Goal: Information Seeking & Learning: Check status

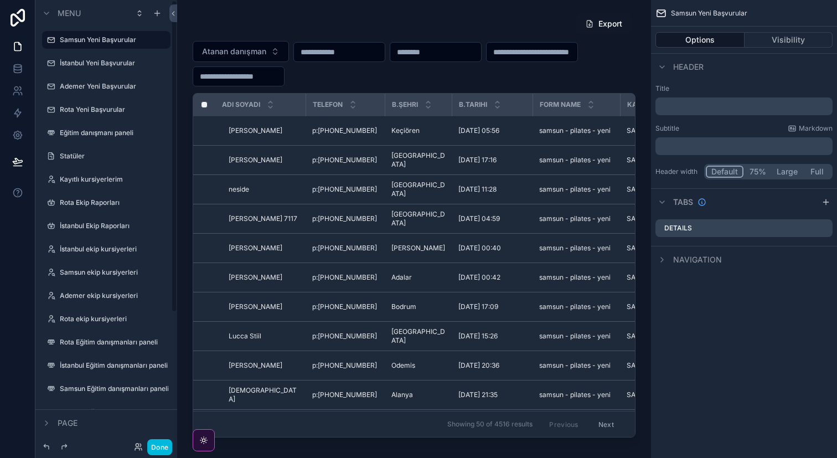
click at [165, 447] on button "Done" at bounding box center [159, 447] width 25 height 16
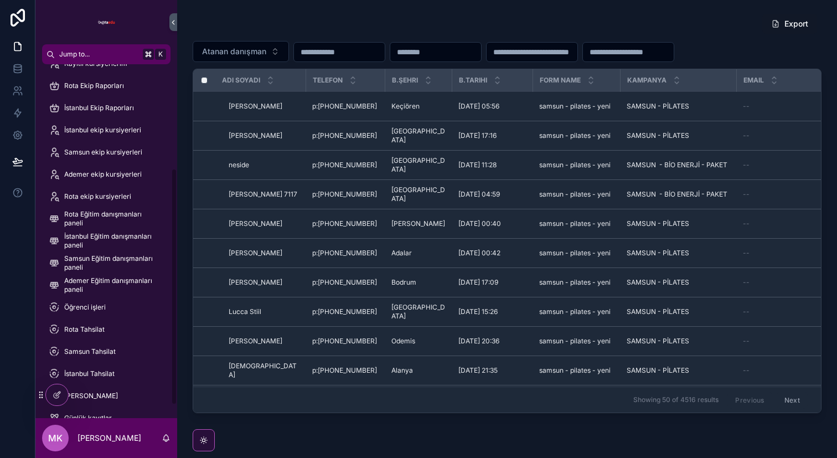
scroll to position [175, 0]
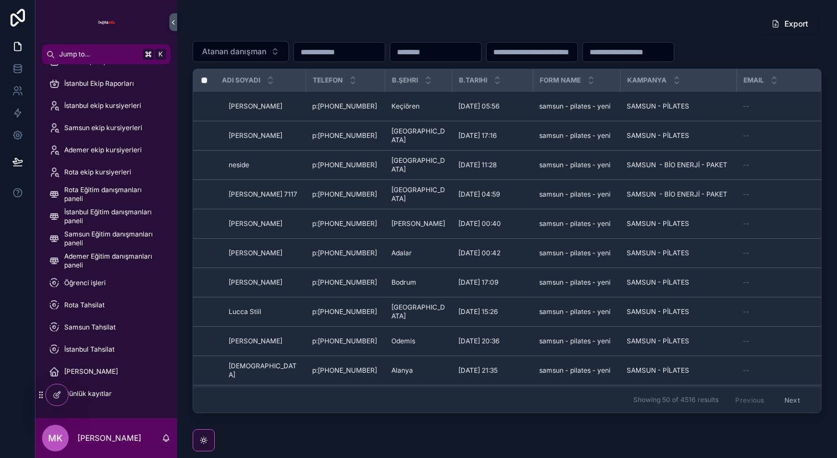
click at [102, 308] on span "Rota Tahsilat" at bounding box center [84, 304] width 40 height 9
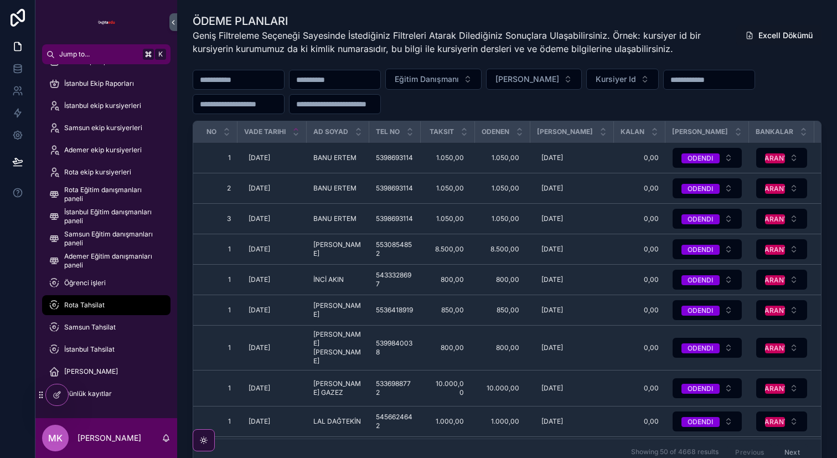
click at [257, 85] on input "scrollable content" at bounding box center [238, 79] width 91 height 15
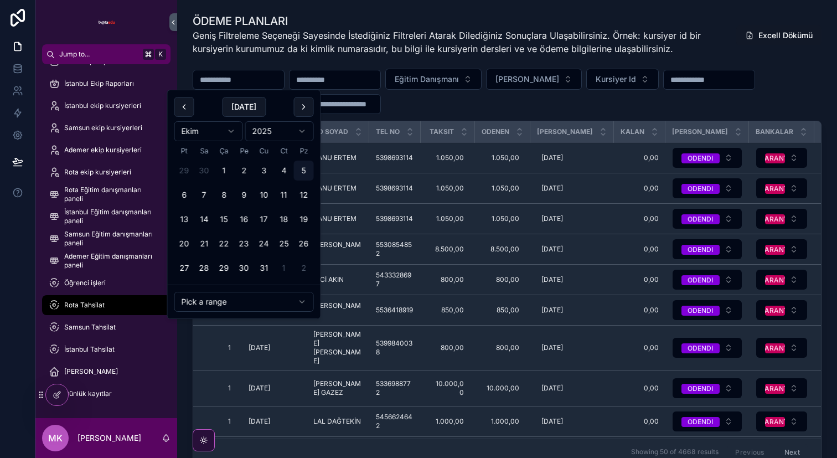
click at [305, 167] on button "5" at bounding box center [304, 170] width 20 height 20
type input "**********"
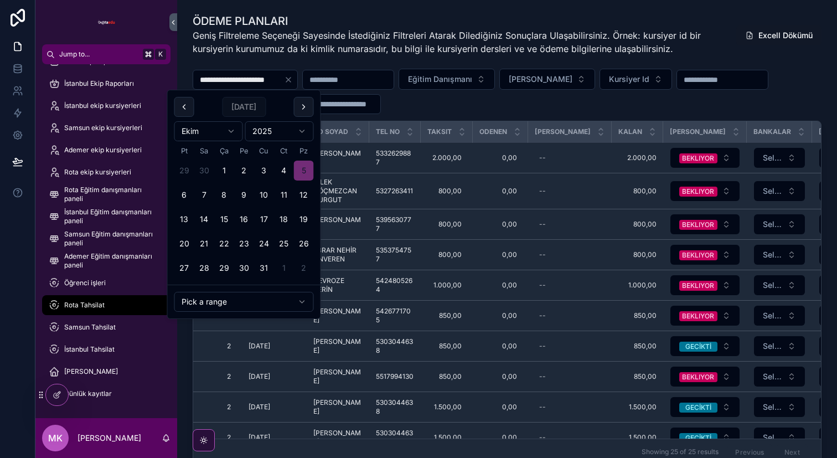
click at [563, 77] on span "[PERSON_NAME]" at bounding box center [541, 79] width 64 height 11
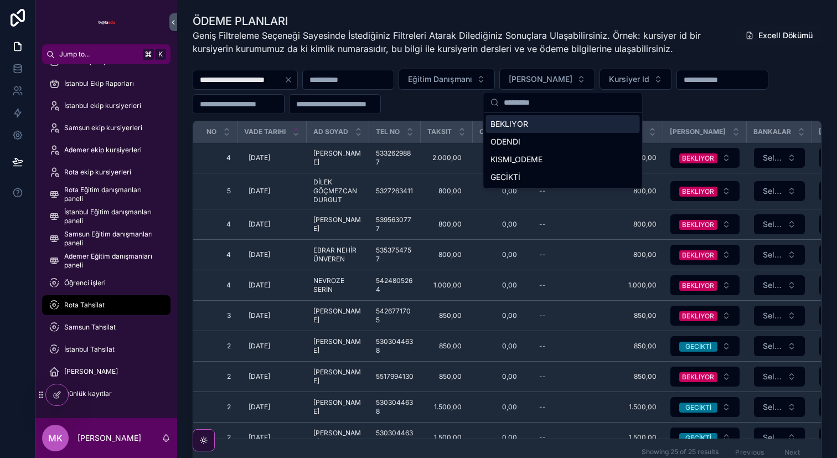
click at [568, 126] on div "BEKLIYOR" at bounding box center [563, 124] width 154 height 18
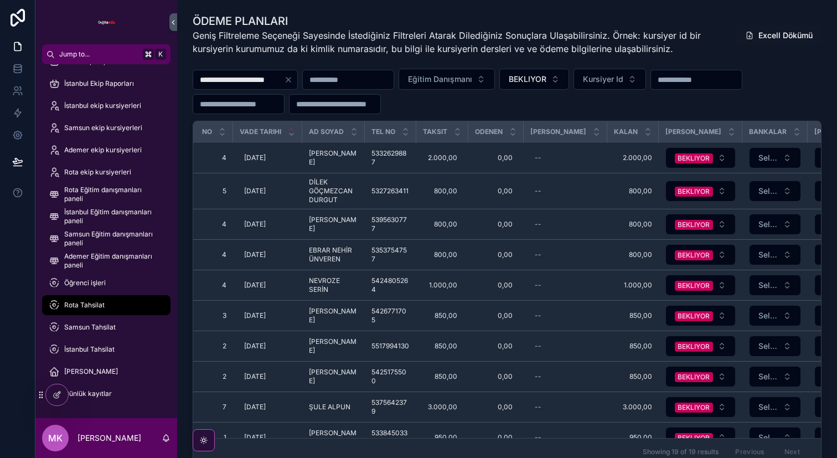
scroll to position [299, 4]
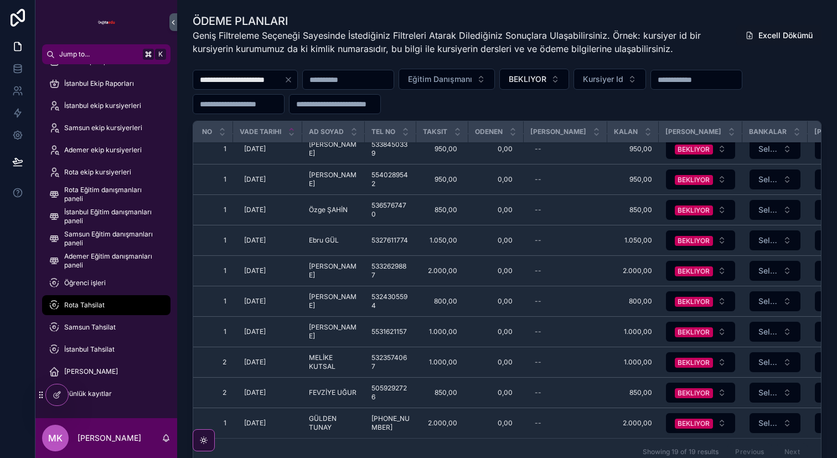
click at [293, 82] on icon "Clear" at bounding box center [288, 79] width 9 height 9
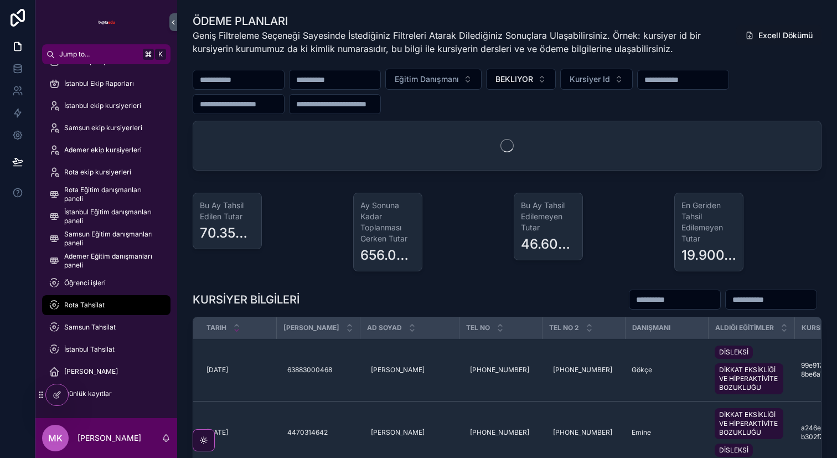
click at [556, 79] on button "BEKLIYOR" at bounding box center [521, 79] width 70 height 21
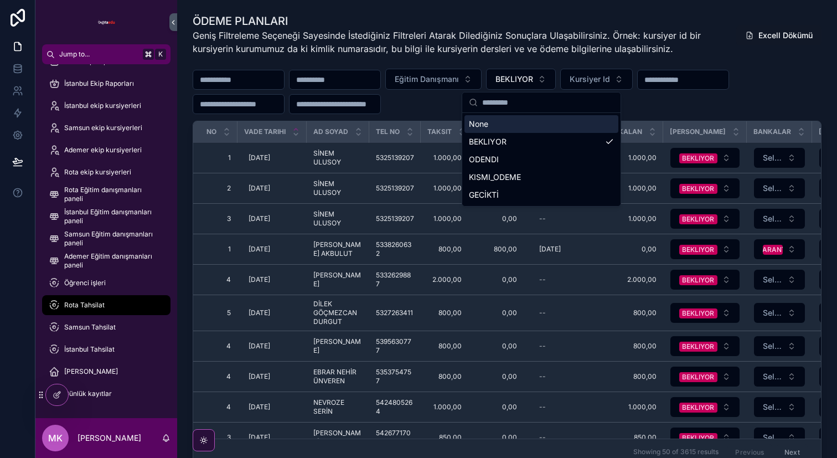
drag, startPoint x: 616, startPoint y: 118, endPoint x: 409, endPoint y: 120, distance: 207.0
click at [616, 118] on div "None" at bounding box center [541, 124] width 154 height 18
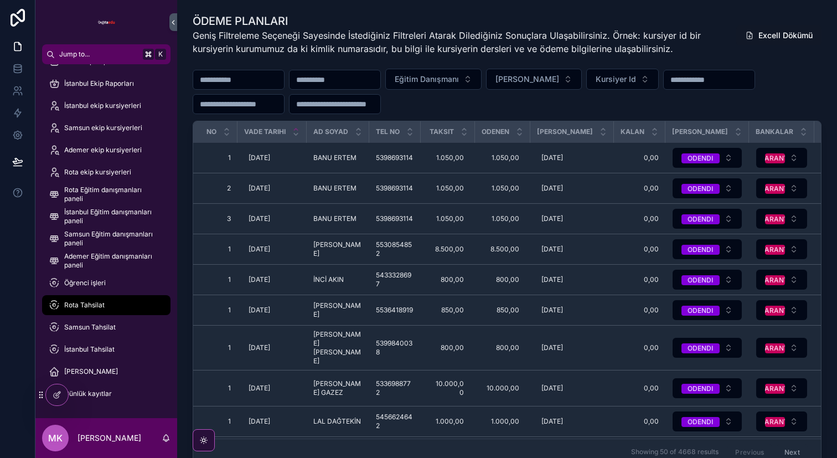
click at [356, 104] on input "scrollable content" at bounding box center [334, 103] width 91 height 15
type input "*"
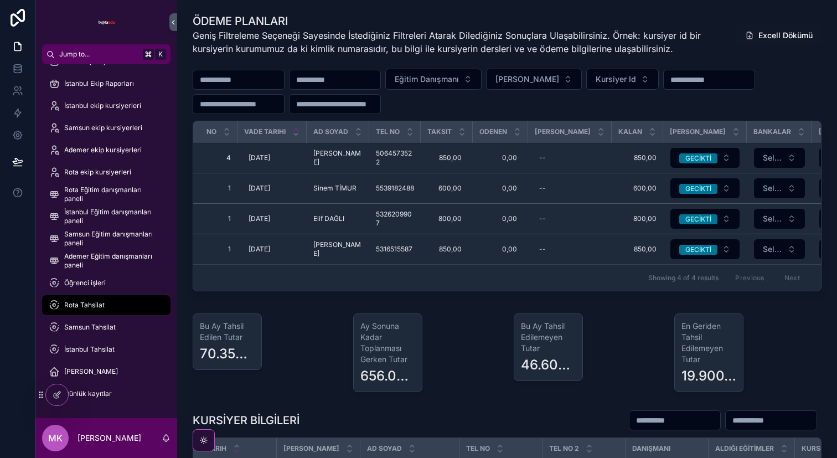
type input "*"
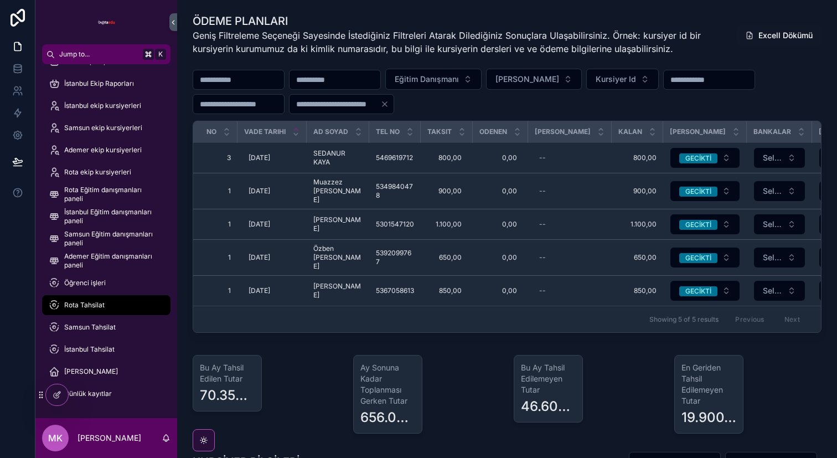
type input "**"
click at [89, 330] on span "Samsun Tahsilat" at bounding box center [89, 327] width 51 height 9
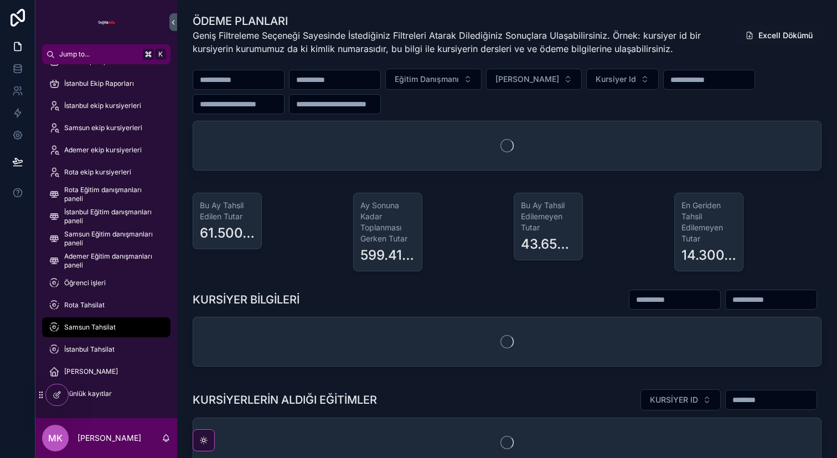
click at [263, 78] on input "scrollable content" at bounding box center [238, 79] width 91 height 15
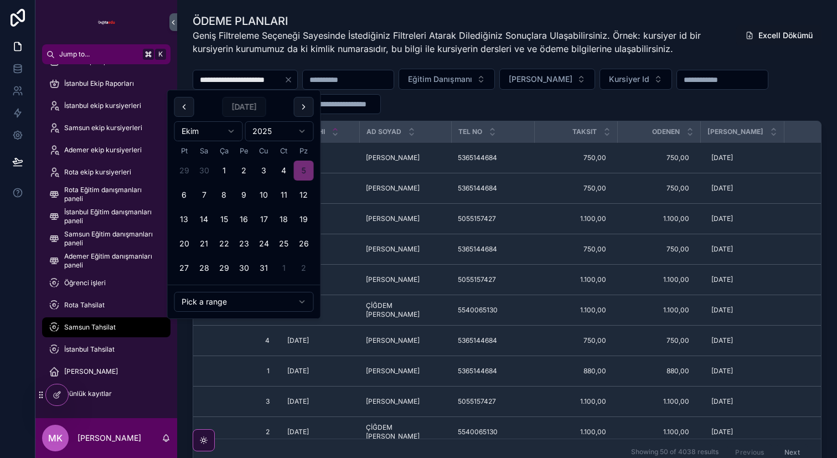
type input "**********"
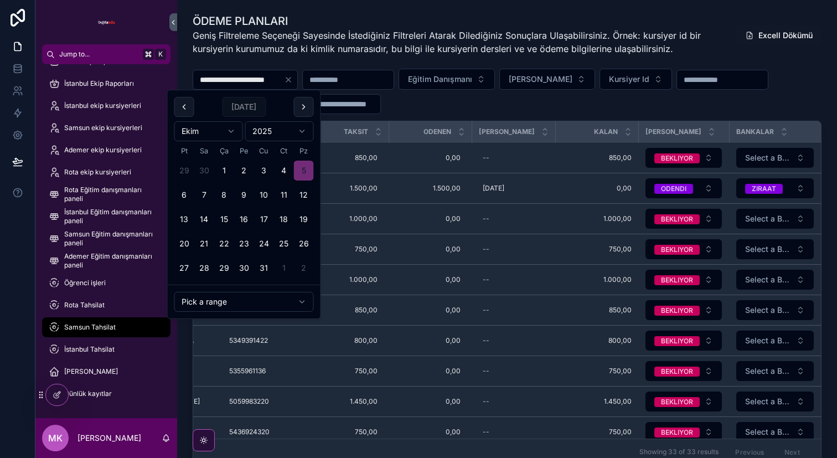
scroll to position [0, 232]
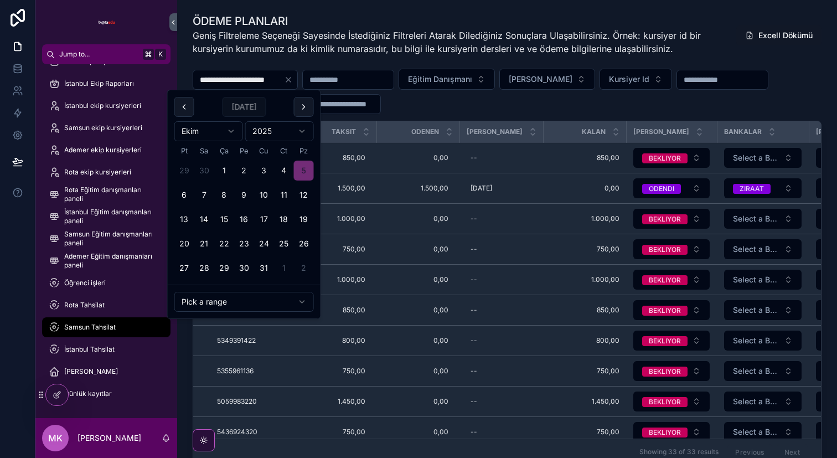
click at [600, 106] on div "**********" at bounding box center [507, 91] width 629 height 45
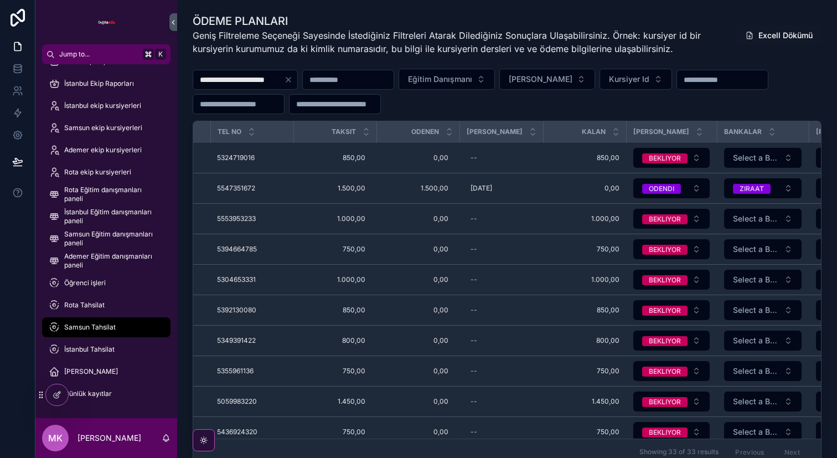
scroll to position [0, 0]
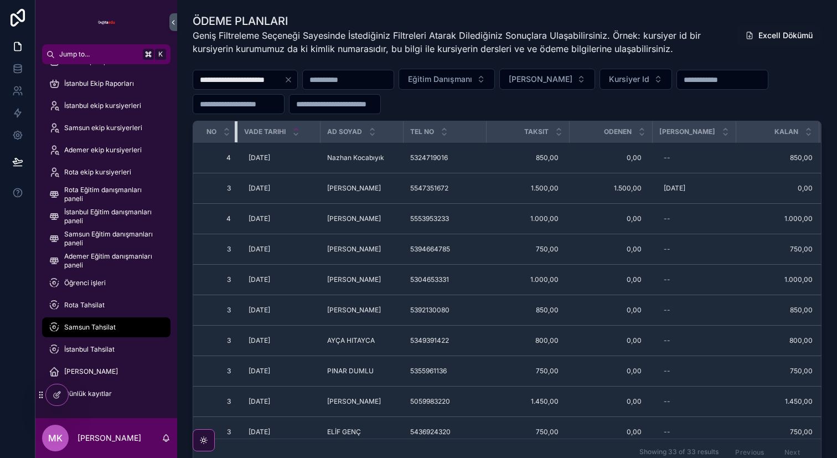
drag, startPoint x: 274, startPoint y: 129, endPoint x: 191, endPoint y: 135, distance: 83.2
click at [191, 135] on div "**********" at bounding box center [507, 241] width 642 height 465
click at [175, 20] on icon "scrollable content" at bounding box center [173, 22] width 8 height 8
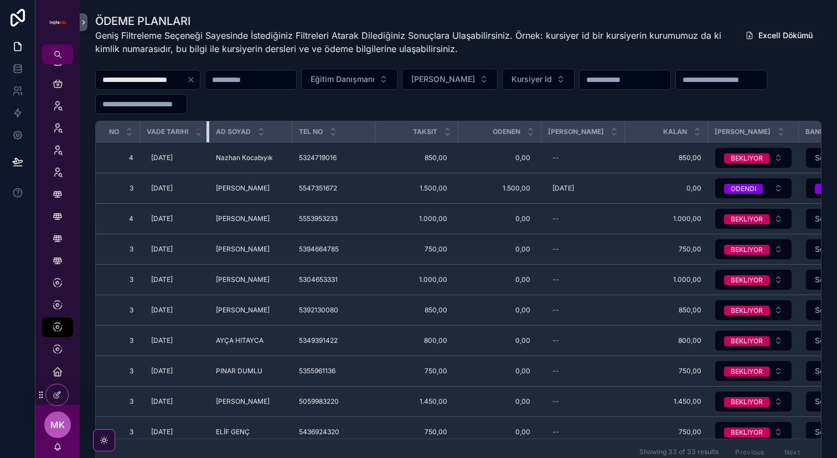
drag, startPoint x: 220, startPoint y: 133, endPoint x: 148, endPoint y: 131, distance: 72.5
click at [148, 131] on th "Vade Tarihi" at bounding box center [174, 132] width 69 height 22
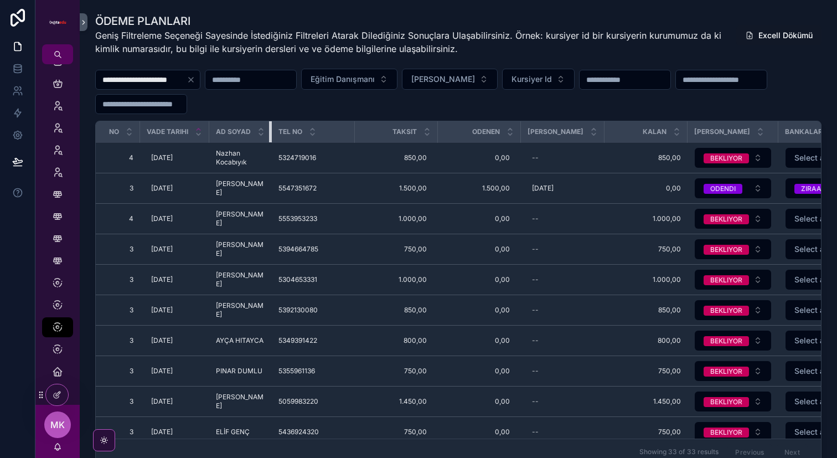
drag, startPoint x: 298, startPoint y: 132, endPoint x: 256, endPoint y: 127, distance: 42.3
click at [256, 127] on th "Ad soyad" at bounding box center [240, 132] width 63 height 22
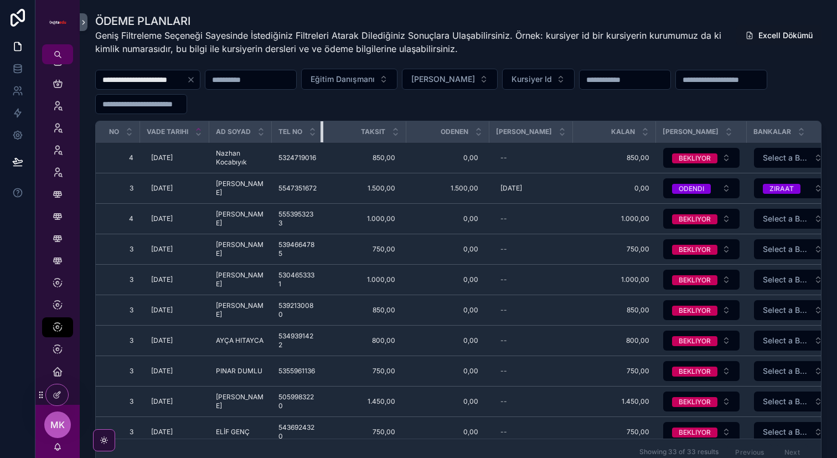
drag, startPoint x: 352, startPoint y: 127, endPoint x: 277, endPoint y: 125, distance: 75.3
click at [277, 125] on th "TEL NO" at bounding box center [297, 132] width 51 height 22
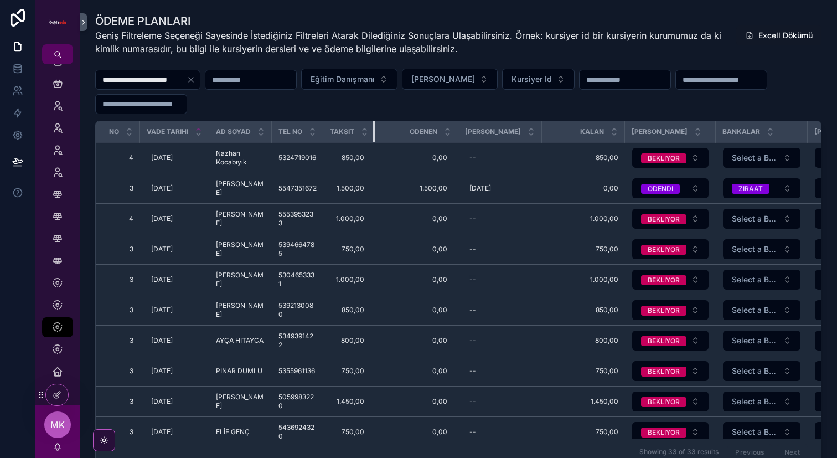
drag, startPoint x: 404, startPoint y: 127, endPoint x: 389, endPoint y: 128, distance: 15.0
click at [330, 122] on th "Taksit" at bounding box center [349, 132] width 52 height 22
click at [455, 132] on div "scrollable content" at bounding box center [457, 131] width 4 height 21
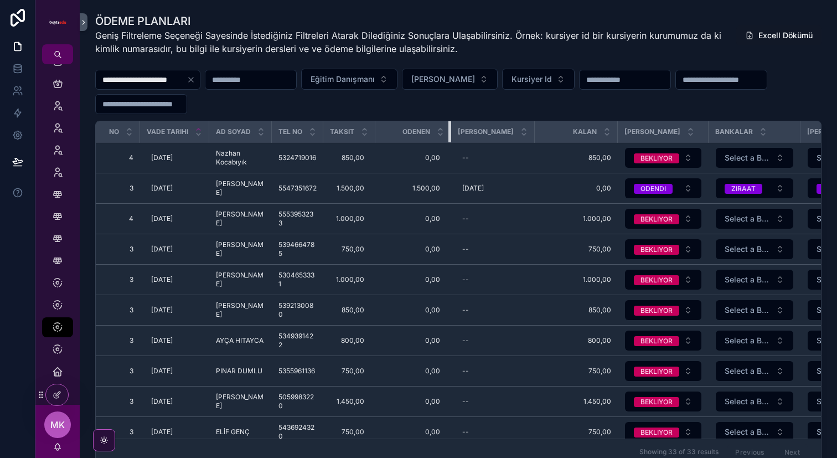
drag, startPoint x: 455, startPoint y: 132, endPoint x: 401, endPoint y: 132, distance: 53.7
click at [401, 132] on th "Odenen" at bounding box center [413, 132] width 76 height 22
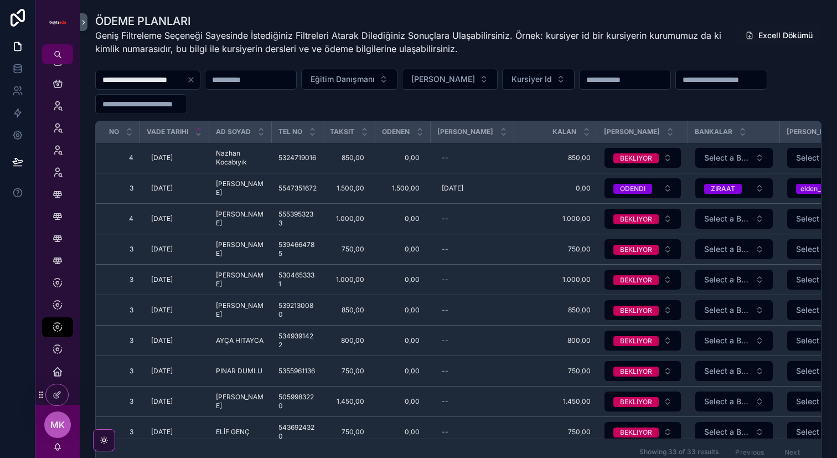
click at [514, 136] on div "Kalan" at bounding box center [555, 131] width 82 height 21
drag, startPoint x: 513, startPoint y: 136, endPoint x: 439, endPoint y: 130, distance: 73.8
click at [439, 130] on th "[PERSON_NAME]" at bounding box center [473, 132] width 84 height 22
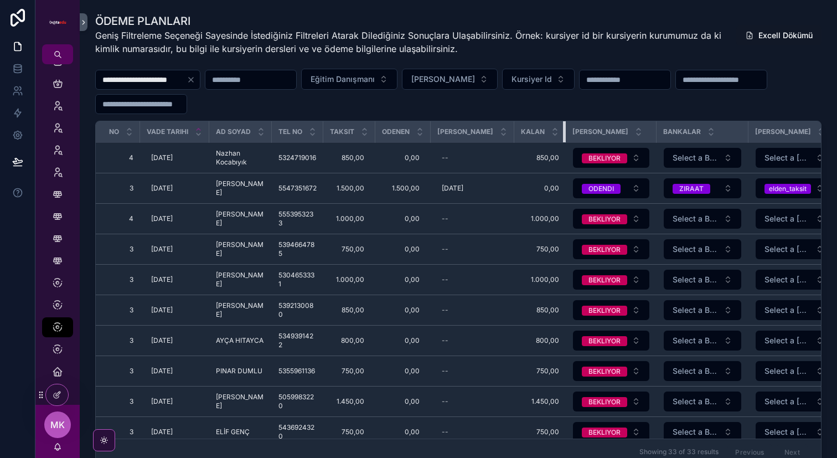
drag, startPoint x: 588, startPoint y: 133, endPoint x: 476, endPoint y: 133, distance: 111.8
click at [476, 133] on tr "No Vade Tarihi Ad soyad TEL NO Taksit Odenen Odeme Tarihi Kalan Taksit Durumu B…" at bounding box center [766, 132] width 1340 height 22
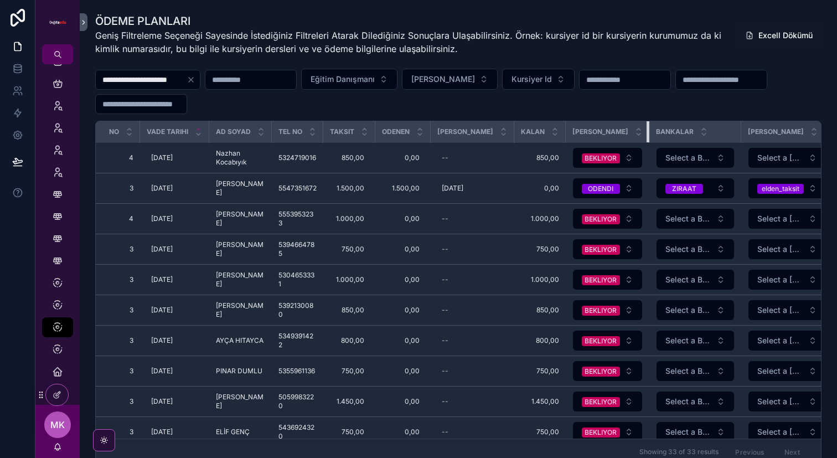
drag, startPoint x: 646, startPoint y: 136, endPoint x: 527, endPoint y: 132, distance: 119.6
click at [527, 132] on tr "No Vade Tarihi Ad soyad TEL NO Taksit Odenen Odeme Tarihi Kalan Taksit Durumu B…" at bounding box center [762, 132] width 1333 height 22
click at [717, 103] on div "**********" at bounding box center [458, 91] width 726 height 45
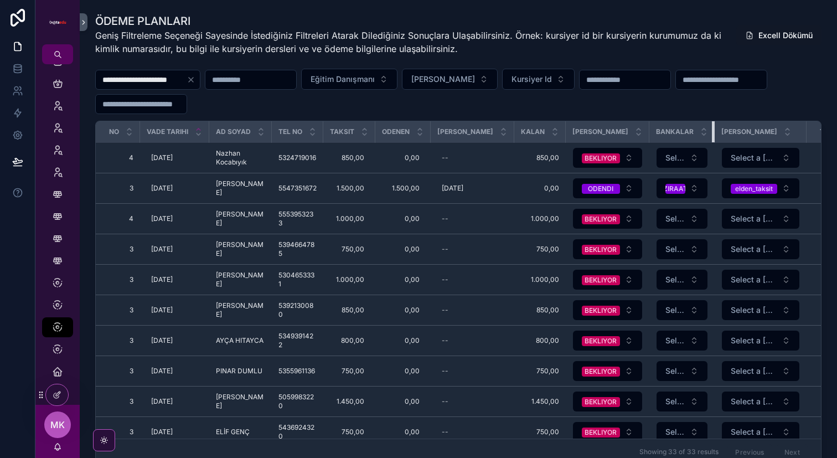
drag, startPoint x: 729, startPoint y: 130, endPoint x: 672, endPoint y: 121, distance: 58.2
click at [672, 121] on th "Bankalar" at bounding box center [681, 132] width 65 height 22
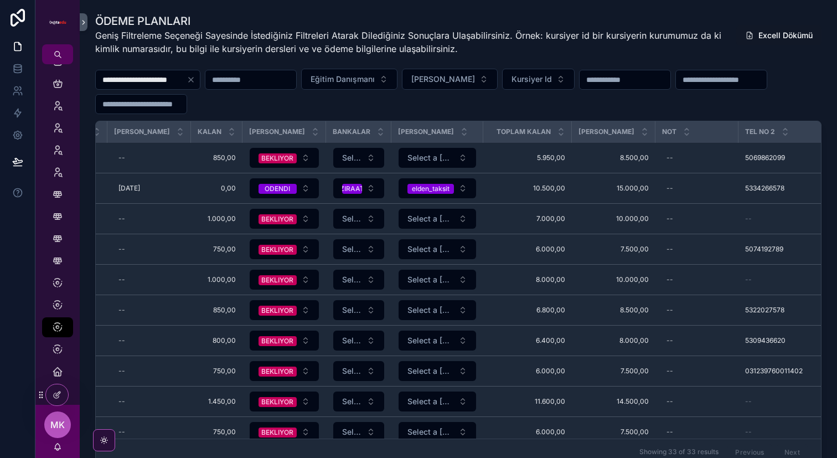
scroll to position [0, 324]
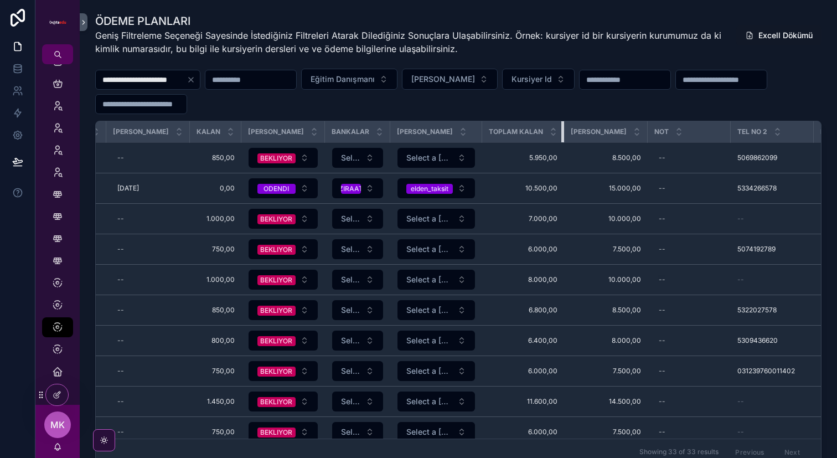
drag, startPoint x: 561, startPoint y: 134, endPoint x: 496, endPoint y: 137, distance: 64.8
click at [496, 137] on th "Toplam Kalan" at bounding box center [523, 132] width 82 height 22
click at [634, 132] on div "[PERSON_NAME]" at bounding box center [605, 131] width 83 height 21
drag, startPoint x: 636, startPoint y: 132, endPoint x: 516, endPoint y: 126, distance: 120.2
click at [516, 126] on tr "No Vade Tarihi Ad soyad TEL NO Taksit Odenen Odeme Tarihi Kalan Taksit Durumu B…" at bounding box center [421, 132] width 1300 height 22
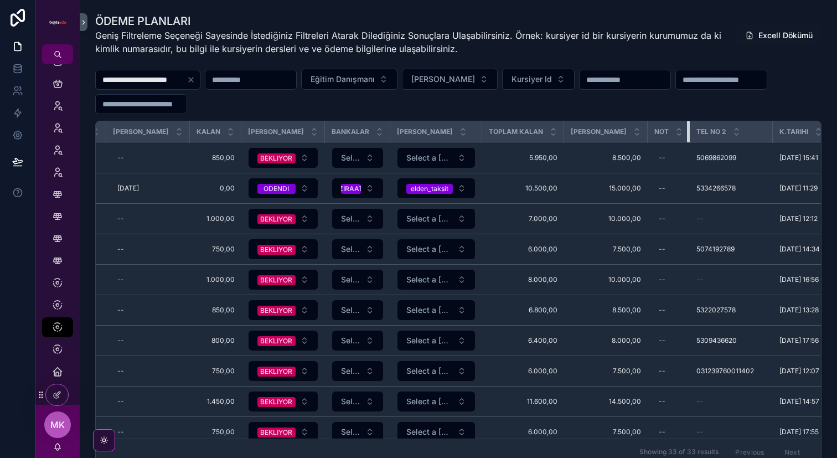
drag, startPoint x: 712, startPoint y: 129, endPoint x: 573, endPoint y: 128, distance: 139.5
click at [573, 128] on tr "No Vade Tarihi Ad soyad TEL NO Taksit Odenen Odeme Tarihi Kalan Taksit Durumu B…" at bounding box center [400, 132] width 1259 height 22
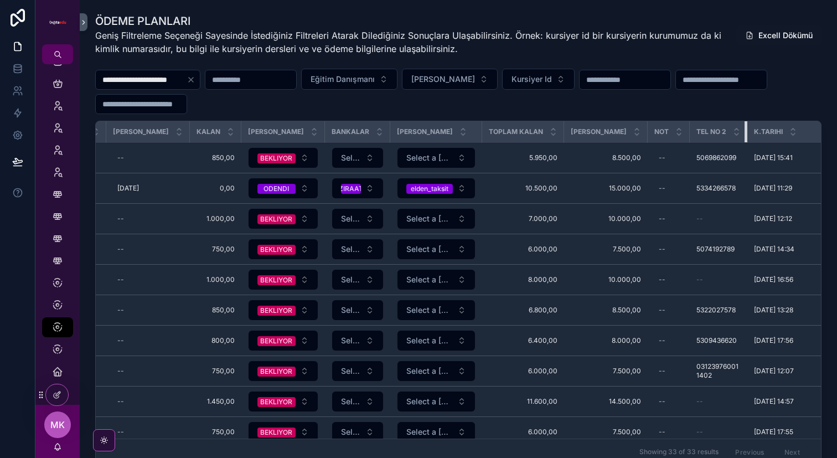
drag, startPoint x: 754, startPoint y: 133, endPoint x: 586, endPoint y: 133, distance: 168.2
click at [586, 133] on tr "No Vade Tarihi Ad soyad TEL NO Taksit Odenen Odeme Tarihi Kalan Taksit Durumu B…" at bounding box center [387, 132] width 1233 height 22
drag, startPoint x: 812, startPoint y: 134, endPoint x: 686, endPoint y: 134, distance: 126.7
click at [686, 134] on tr "No Vade Tarihi Ad soyad TEL NO Taksit Odenen Odeme Tarihi Kalan Taksit Durumu B…" at bounding box center [374, 132] width 1207 height 22
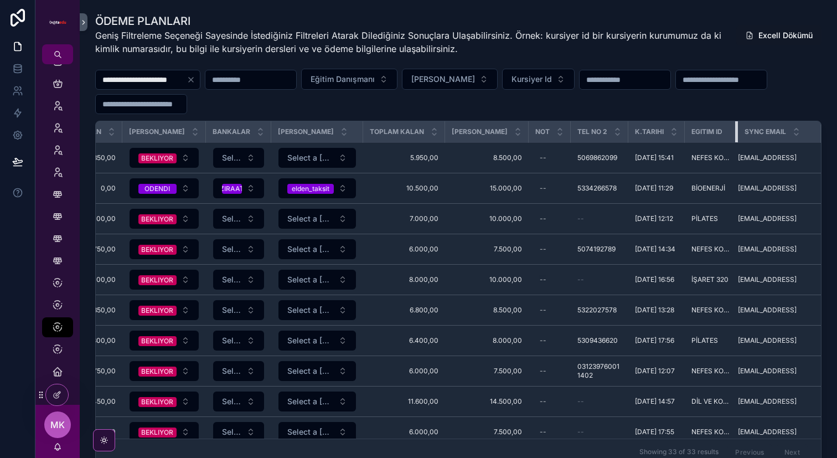
scroll to position [0, 428]
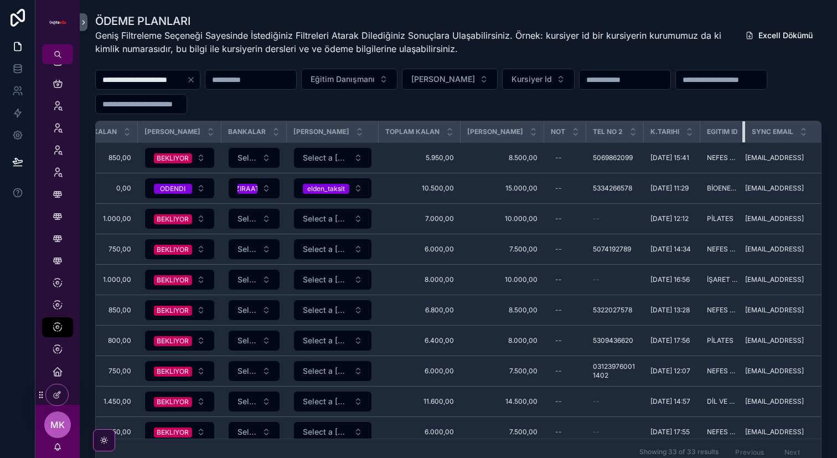
drag, startPoint x: 727, startPoint y: 127, endPoint x: 642, endPoint y: 129, distance: 84.1
click at [642, 129] on tr "No Vade Tarihi Ad soyad TEL NO Taksit Odenen Odeme Tarihi Kalan Taksit Durumu B…" at bounding box center [248, 132] width 1160 height 22
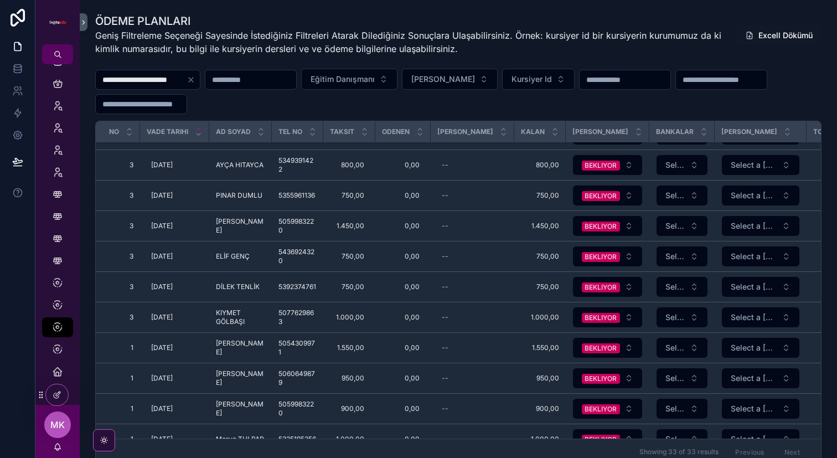
scroll to position [0, 2]
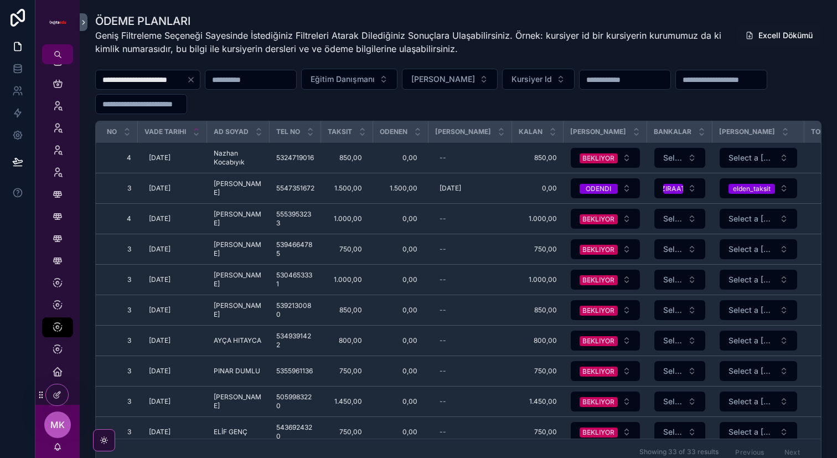
click at [195, 81] on icon "Clear" at bounding box center [190, 79] width 9 height 9
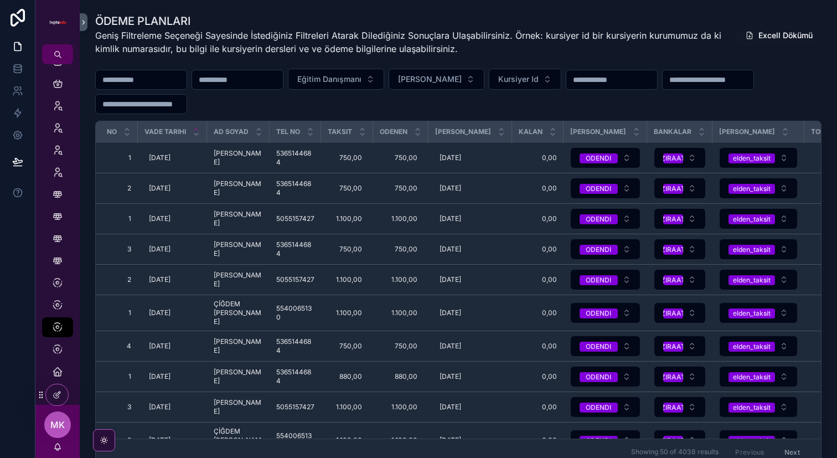
click at [157, 102] on input "scrollable content" at bounding box center [141, 103] width 91 height 15
type input "*"
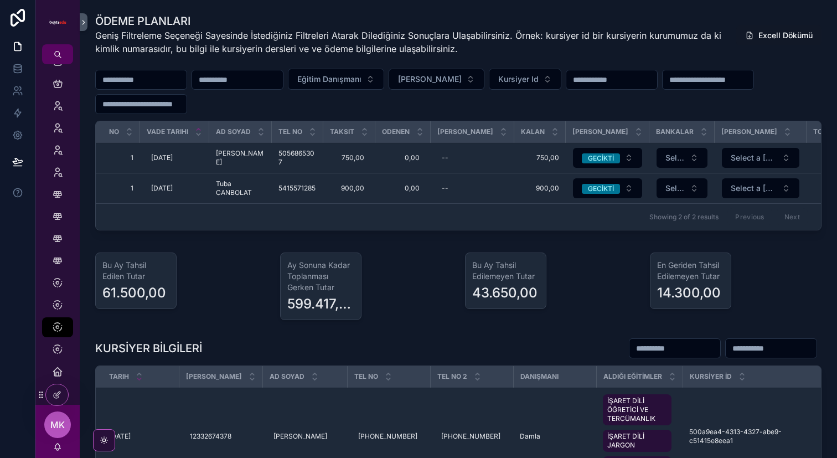
type input "*"
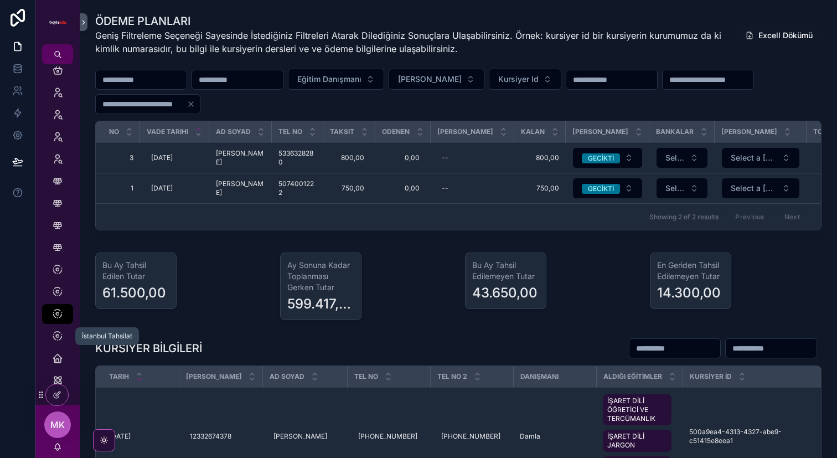
type input "**"
click at [53, 338] on icon "scrollable content" at bounding box center [57, 335] width 11 height 11
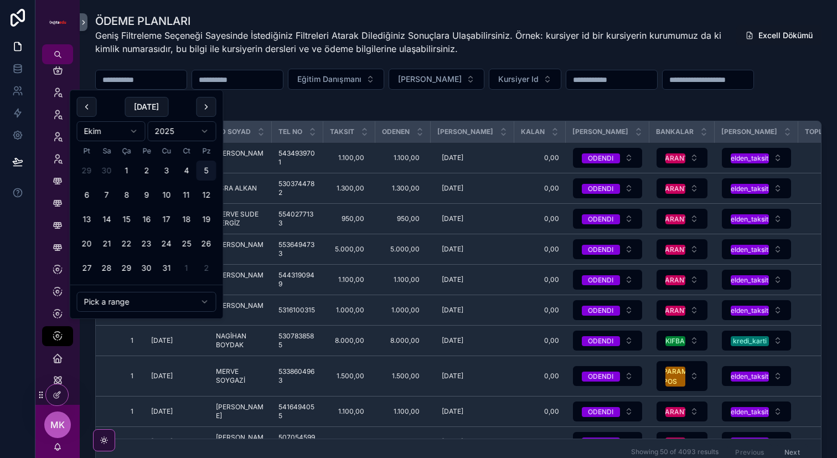
click at [170, 83] on input "scrollable content" at bounding box center [141, 79] width 91 height 15
click at [207, 170] on button "5" at bounding box center [206, 170] width 20 height 20
type input "**********"
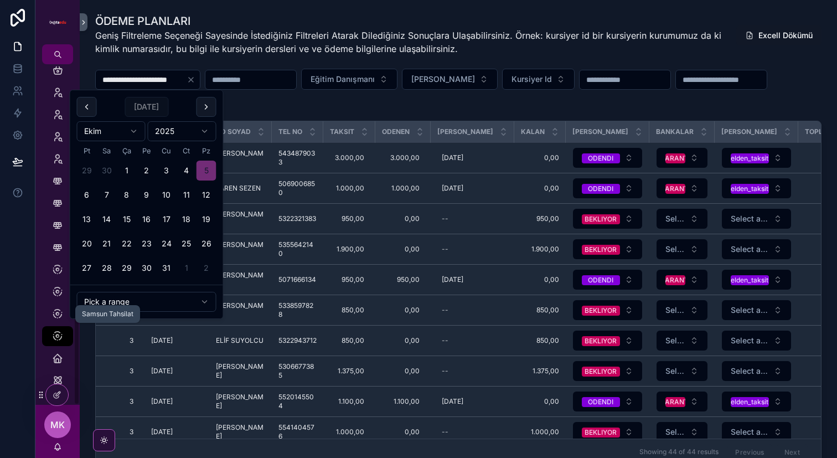
click at [56, 312] on icon "scrollable content" at bounding box center [57, 313] width 11 height 11
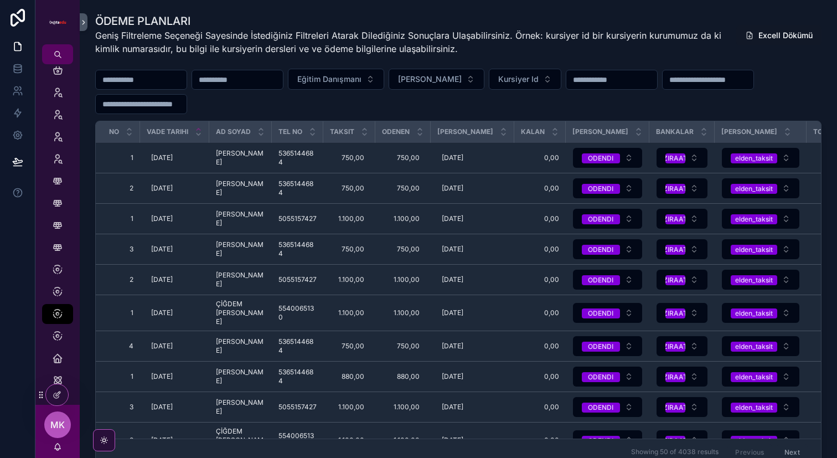
click at [157, 82] on input "scrollable content" at bounding box center [141, 79] width 91 height 15
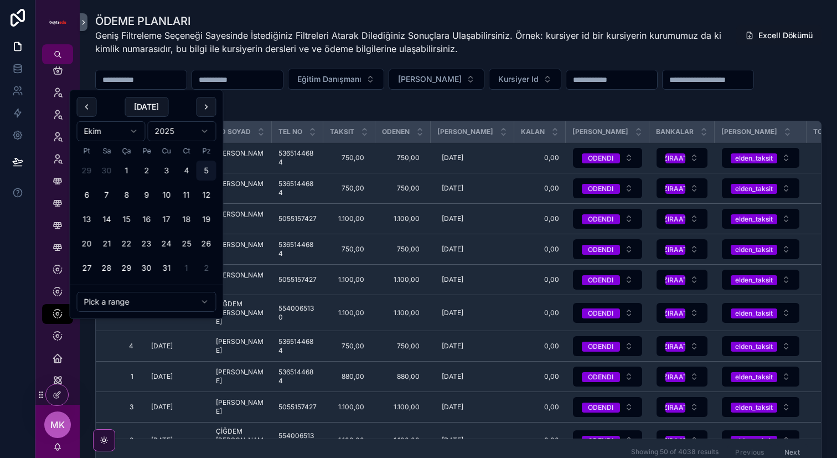
click at [155, 108] on button "[DATE]" at bounding box center [147, 107] width 44 height 20
type input "**********"
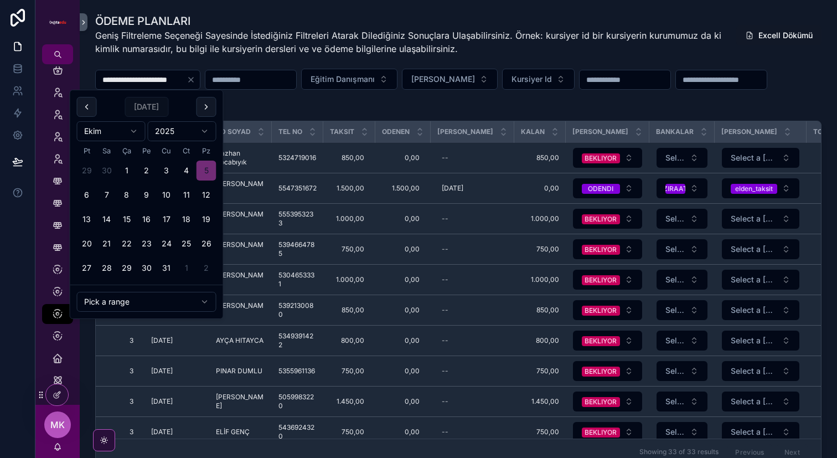
click at [472, 80] on span "[PERSON_NAME]" at bounding box center [443, 79] width 64 height 11
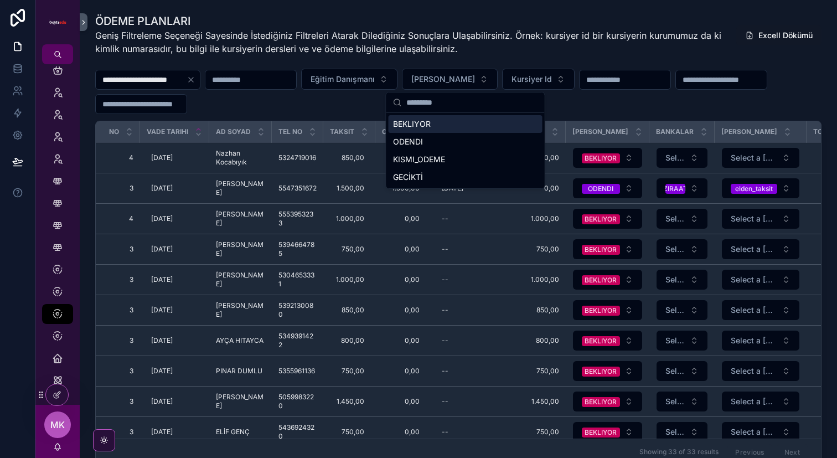
click at [469, 121] on div "BEKLIYOR" at bounding box center [465, 124] width 154 height 18
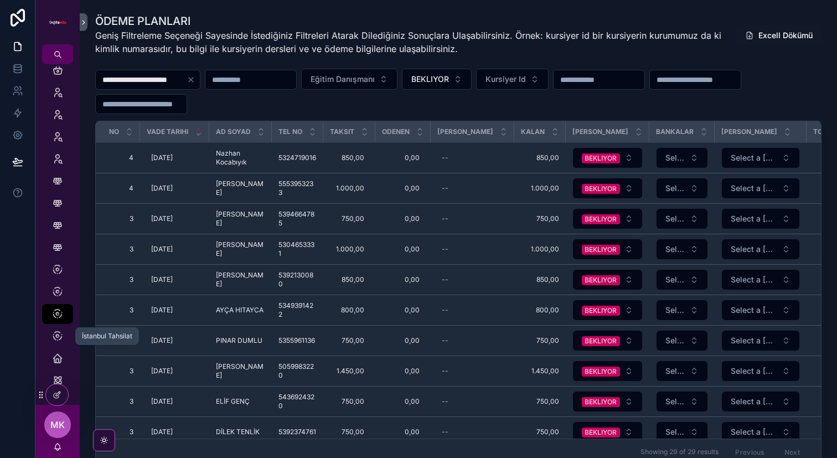
click at [63, 335] on div "İstanbul Tahsilat" at bounding box center [58, 336] width 18 height 18
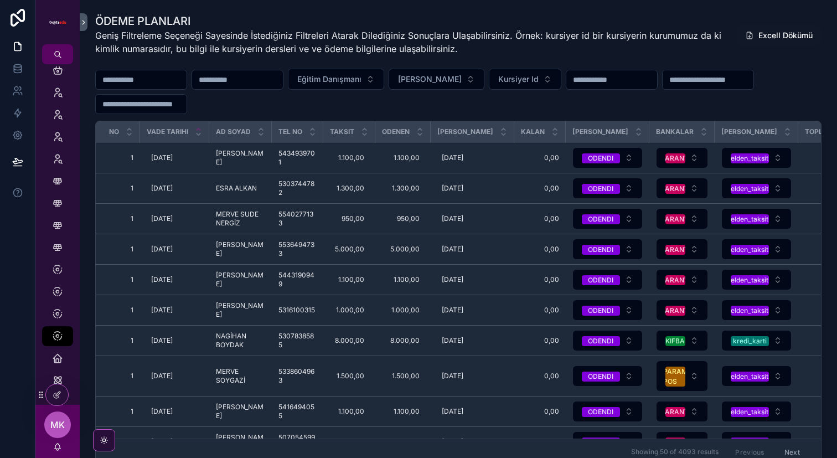
click at [156, 73] on input "scrollable content" at bounding box center [141, 79] width 91 height 15
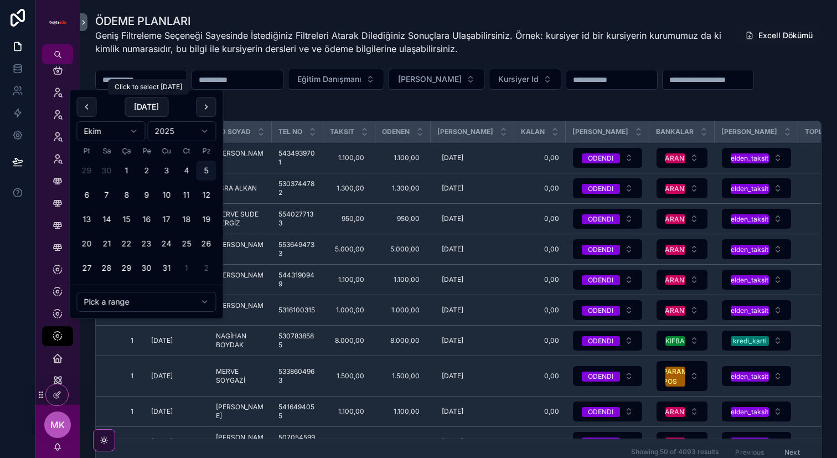
click at [151, 112] on button "[DATE]" at bounding box center [147, 107] width 44 height 20
type input "**********"
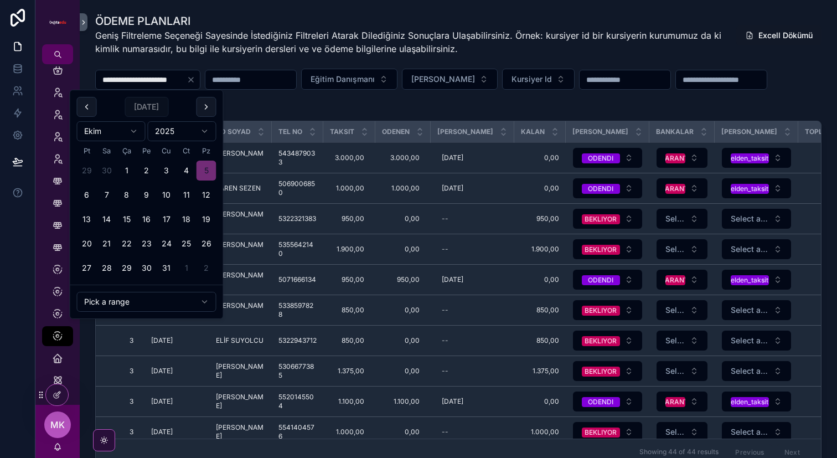
click at [154, 107] on span "[DATE]" at bounding box center [147, 107] width 44 height 20
click at [475, 80] on span "[PERSON_NAME]" at bounding box center [443, 79] width 64 height 11
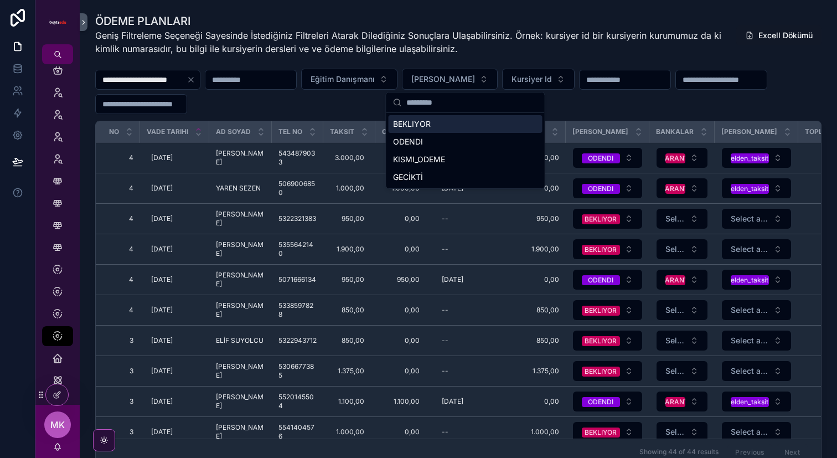
click at [463, 126] on div "BEKLIYOR" at bounding box center [465, 124] width 154 height 18
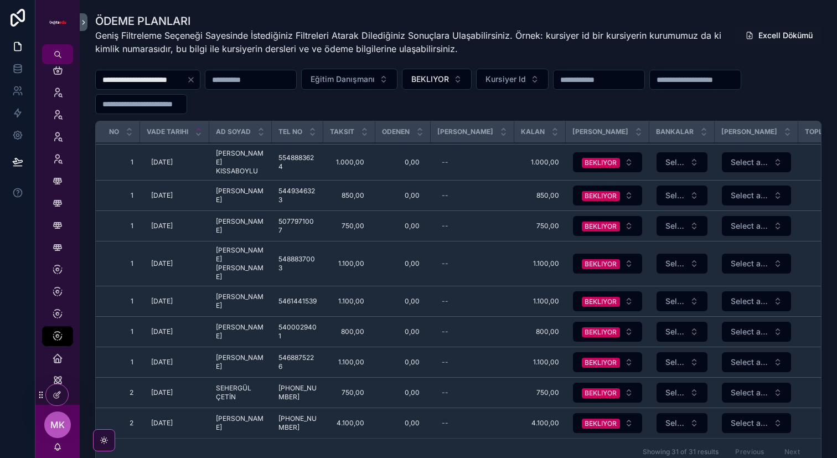
scroll to position [986, 0]
click at [193, 80] on icon "Clear" at bounding box center [191, 79] width 4 height 4
click at [458, 84] on button "BEKLIYOR" at bounding box center [423, 79] width 70 height 21
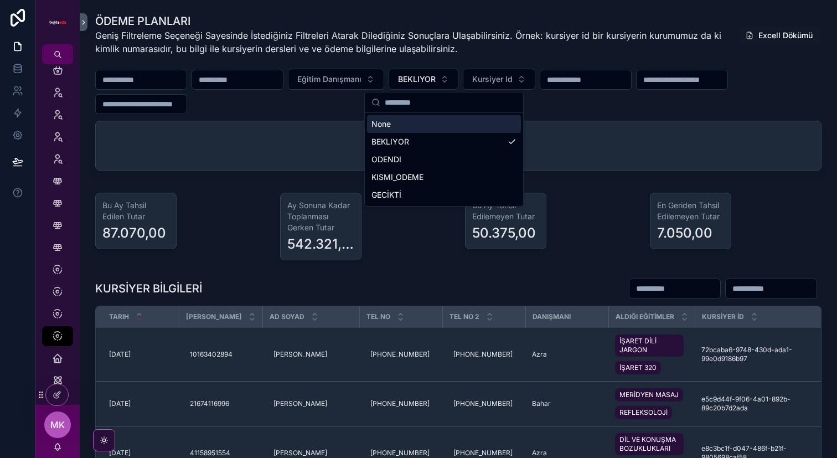
click at [441, 123] on div "None" at bounding box center [444, 124] width 154 height 18
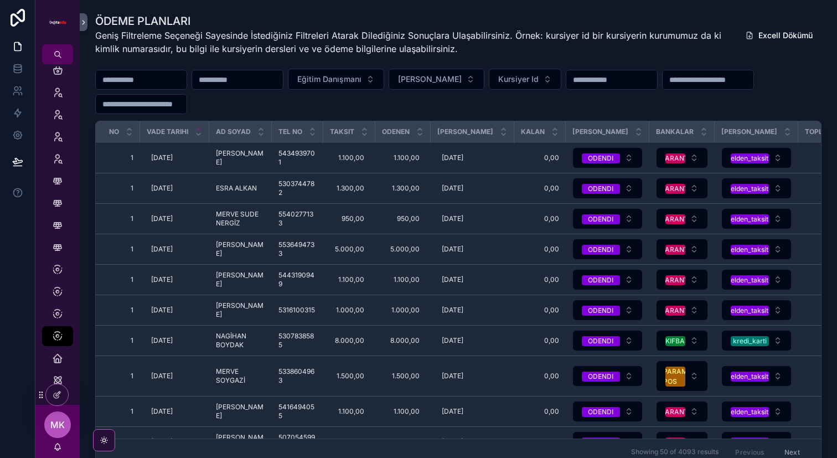
click at [170, 108] on input "scrollable content" at bounding box center [141, 103] width 91 height 15
type input "*"
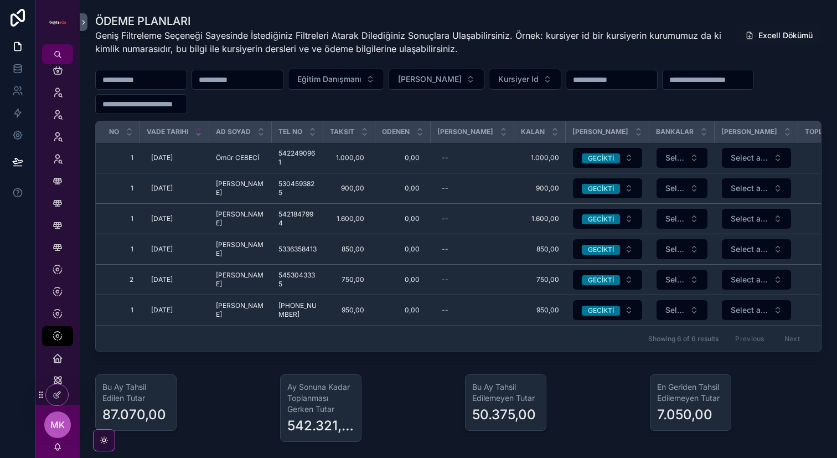
type input "*"
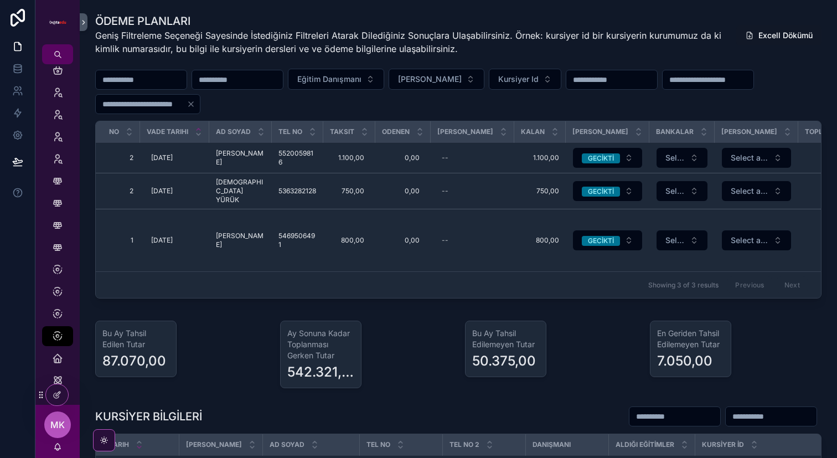
type input "*"
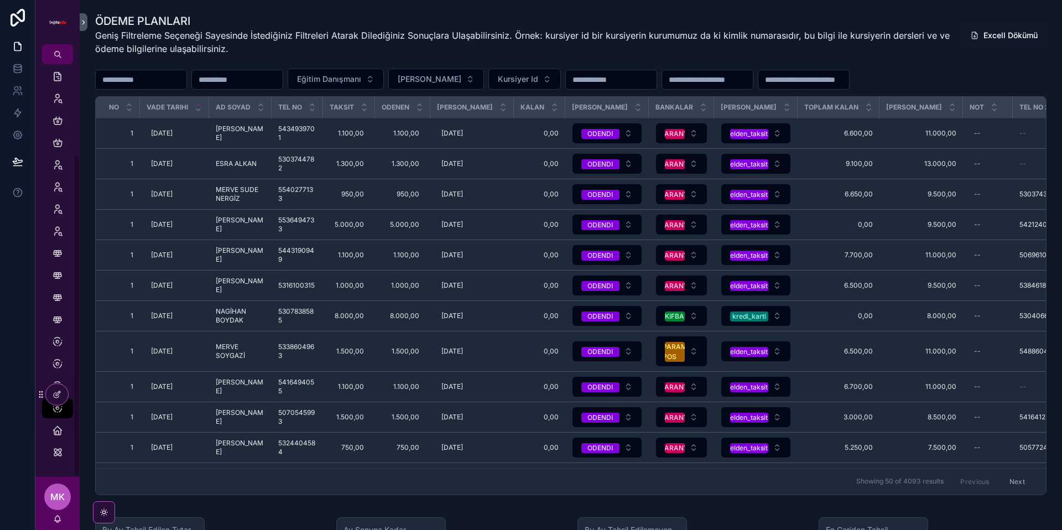
scroll to position [116, 0]
click at [826, 78] on input "scrollable content" at bounding box center [804, 79] width 91 height 15
type input "*"
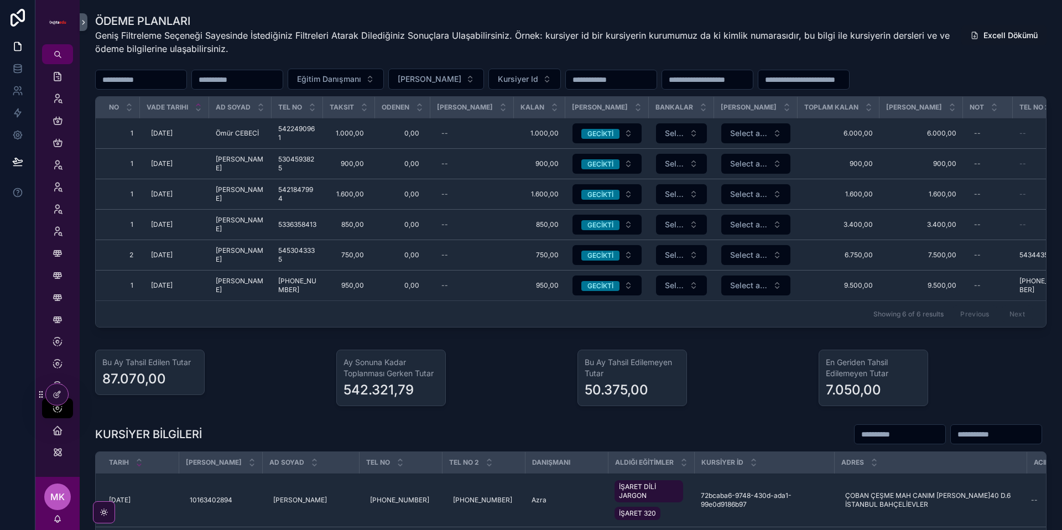
type input "*"
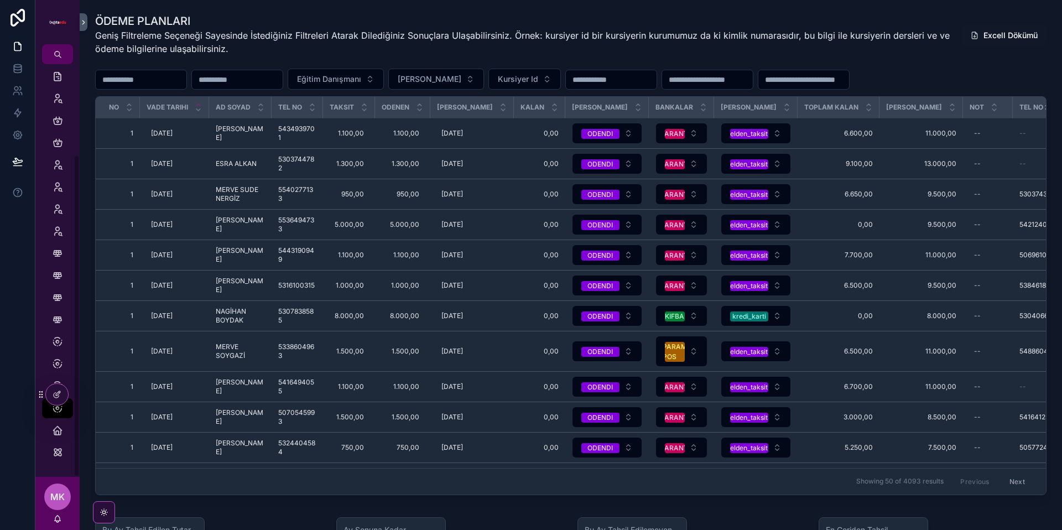
click at [41, 399] on icon at bounding box center [41, 394] width 9 height 9
click at [56, 380] on div "Samsun Tahsilat" at bounding box center [58, 386] width 18 height 18
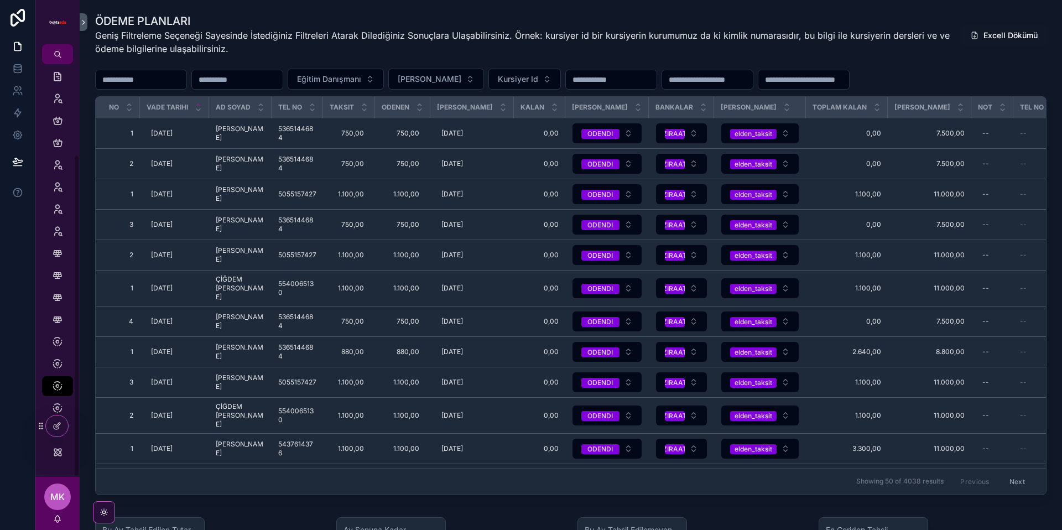
click at [821, 77] on input "scrollable content" at bounding box center [804, 79] width 91 height 15
type input "*"
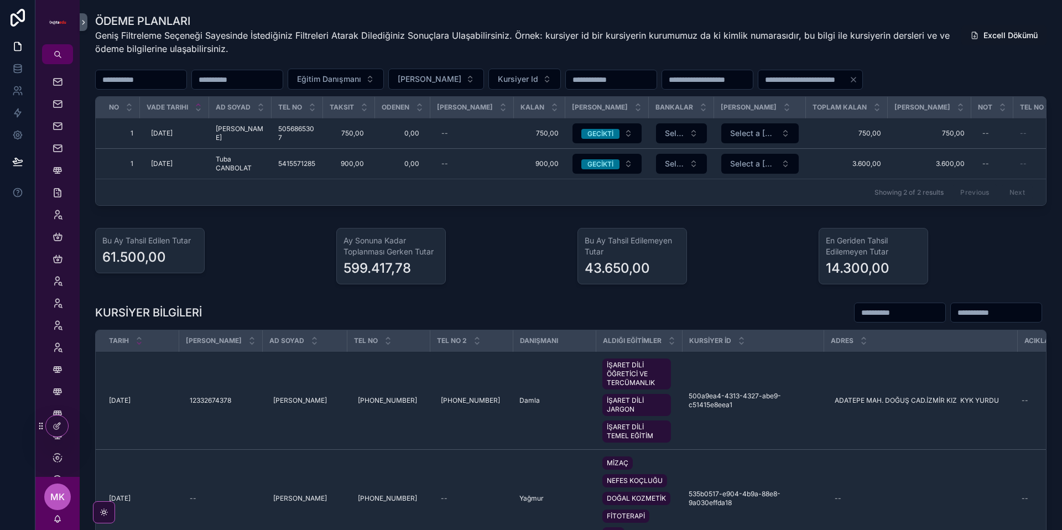
scroll to position [116, 0]
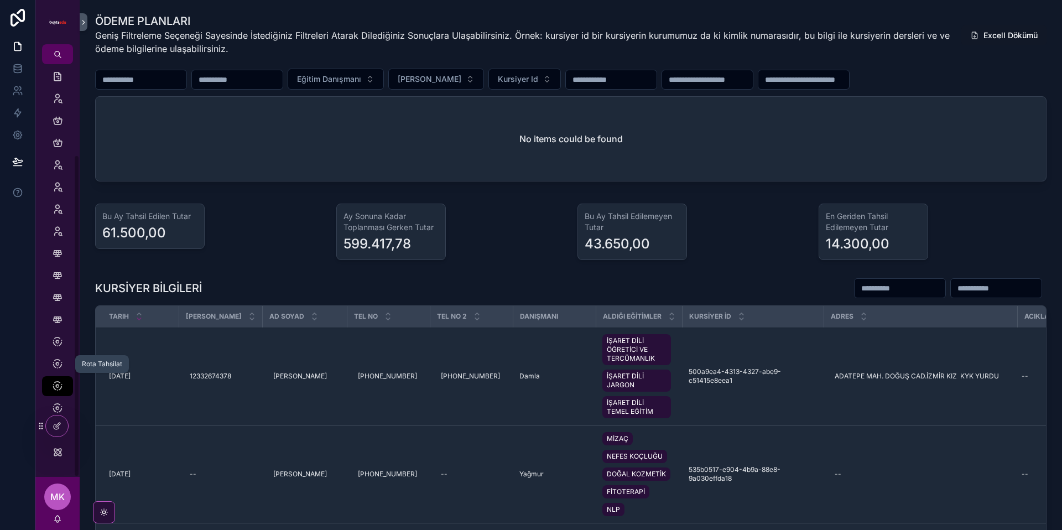
click at [55, 354] on link "Rota Tahsilat" at bounding box center [57, 364] width 31 height 20
click at [59, 364] on icon "scrollable content" at bounding box center [57, 364] width 11 height 11
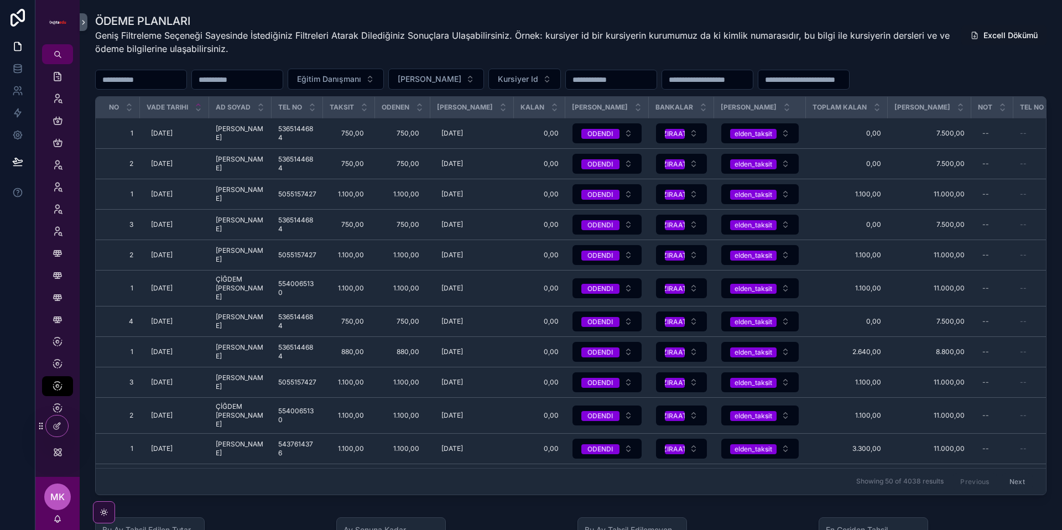
click at [812, 69] on div "Eğitim Danışmanı Taksit Durumu Kursiyer Id" at bounding box center [571, 79] width 952 height 21
click at [813, 73] on input "scrollable content" at bounding box center [804, 79] width 91 height 15
type input "*"
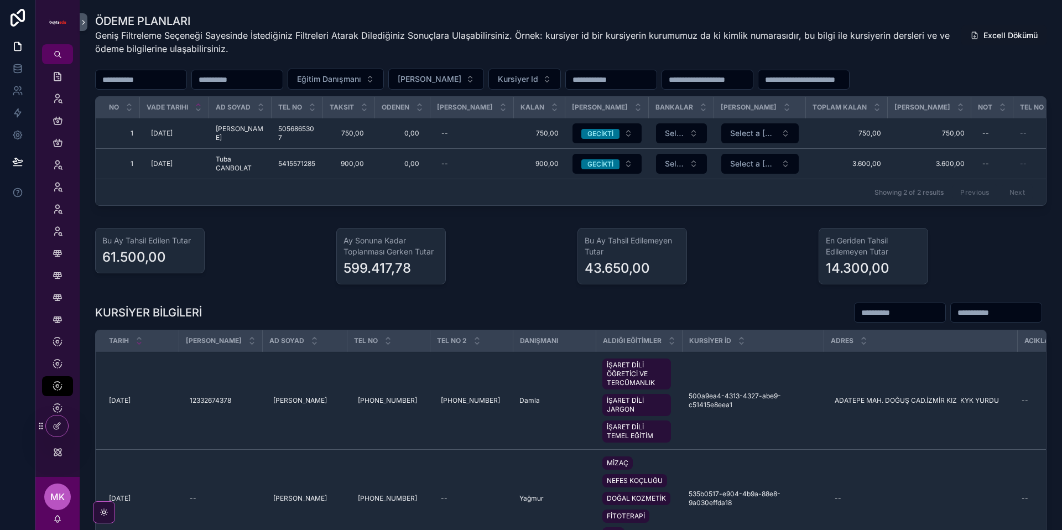
type input "*"
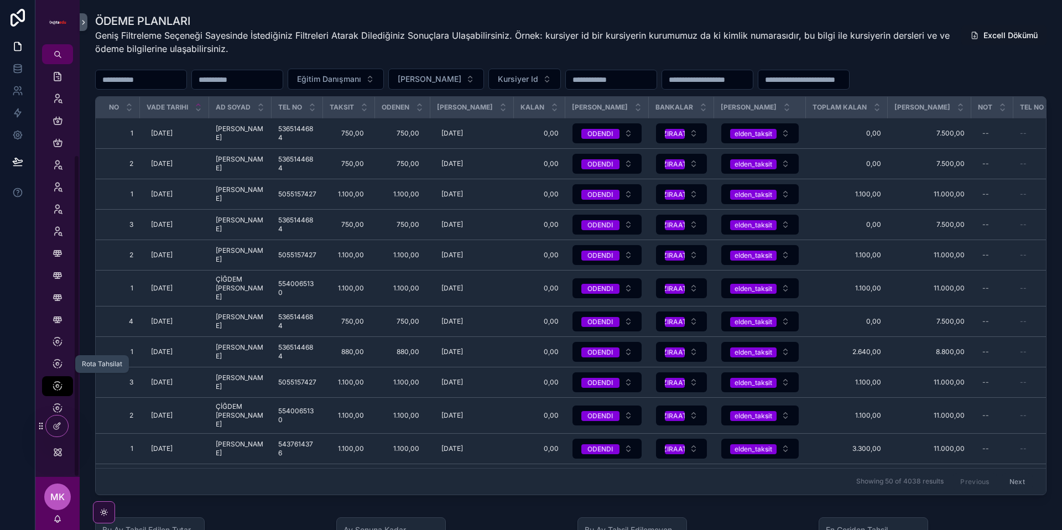
click at [60, 366] on icon "scrollable content" at bounding box center [57, 364] width 11 height 11
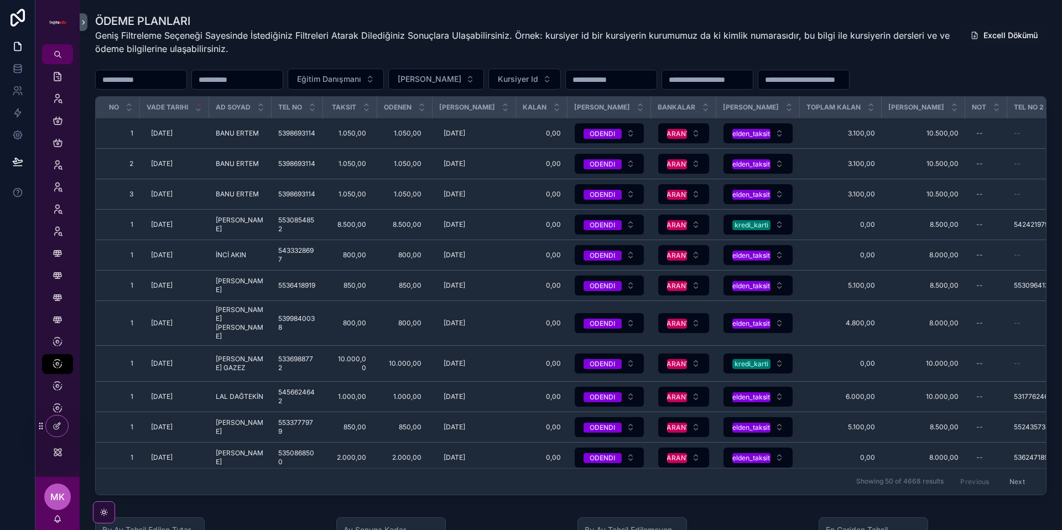
click at [830, 76] on input "scrollable content" at bounding box center [804, 79] width 91 height 15
type input "*"
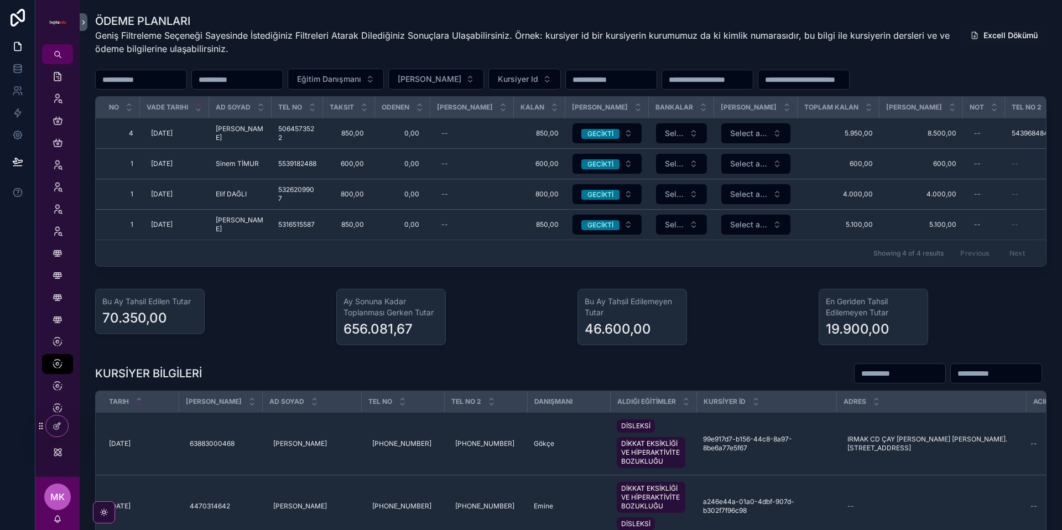
type input "*"
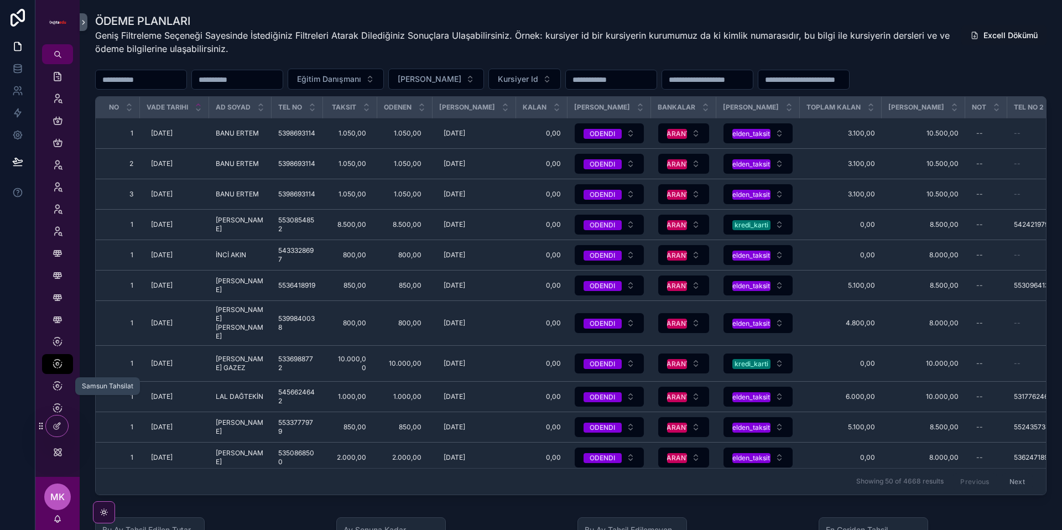
drag, startPoint x: 59, startPoint y: 382, endPoint x: 61, endPoint y: 402, distance: 20.0
click at [59, 382] on icon "scrollable content" at bounding box center [57, 386] width 11 height 11
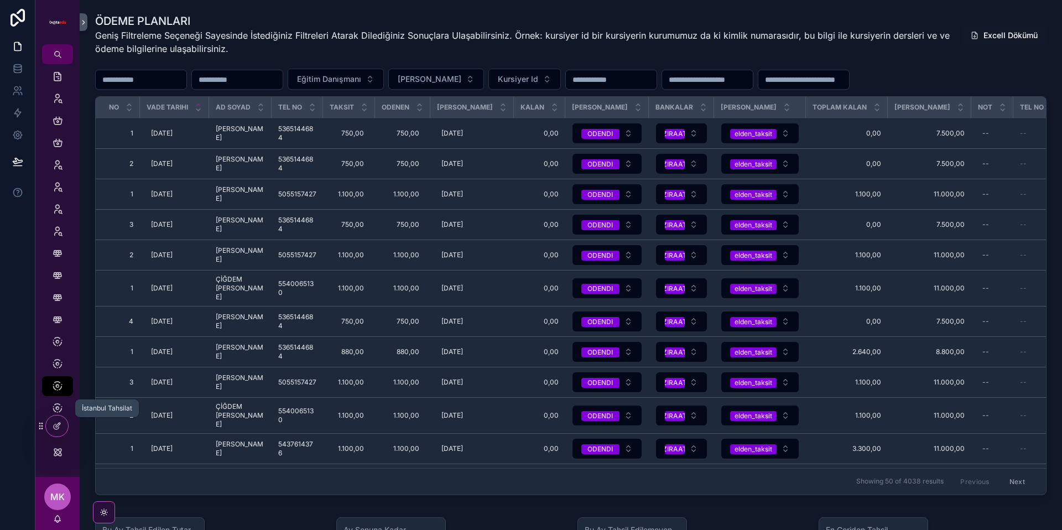
click at [61, 404] on icon "scrollable content" at bounding box center [57, 408] width 11 height 11
